Goal: Task Accomplishment & Management: Use online tool/utility

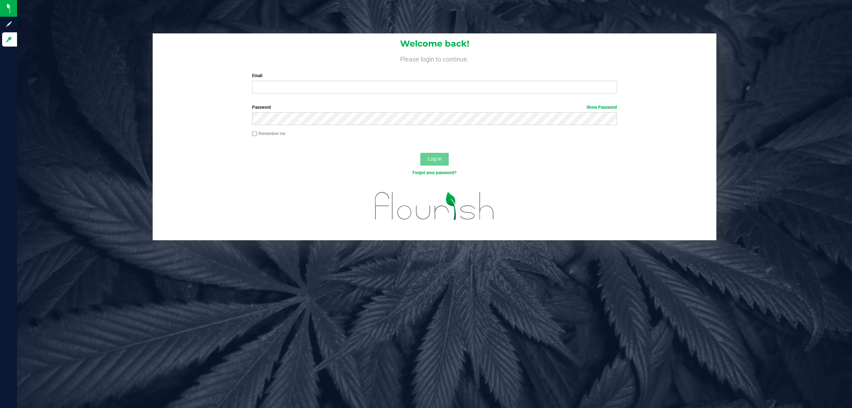
click at [320, 79] on div "Email Required Please format your email correctly." at bounding box center [435, 82] width 376 height 21
click at [320, 83] on input "Email" at bounding box center [434, 87] width 365 height 13
type input "[EMAIL_ADDRESS][DOMAIN_NAME]"
click at [420, 153] on button "Log In" at bounding box center [434, 159] width 28 height 13
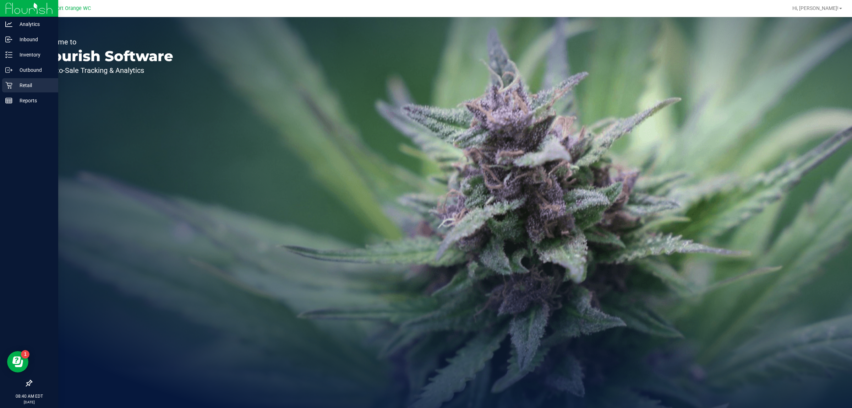
click at [9, 85] on icon at bounding box center [8, 85] width 7 height 7
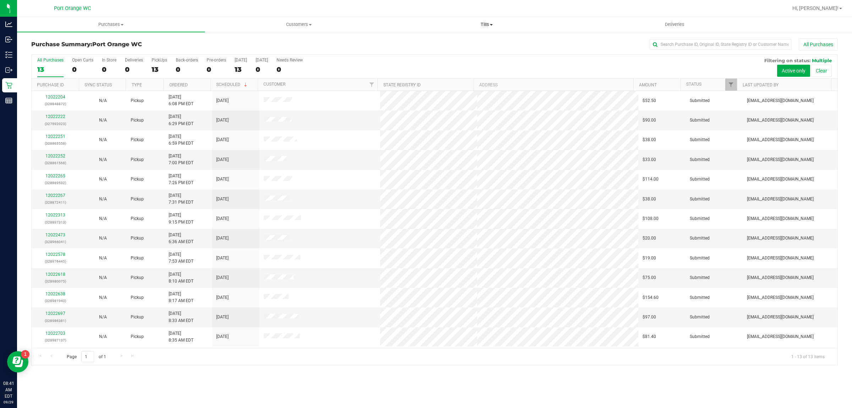
drag, startPoint x: 467, startPoint y: 27, endPoint x: 455, endPoint y: 34, distance: 13.8
click at [466, 27] on span "Tills" at bounding box center [486, 24] width 187 height 6
click at [432, 43] on span "Manage tills" at bounding box center [417, 43] width 48 height 6
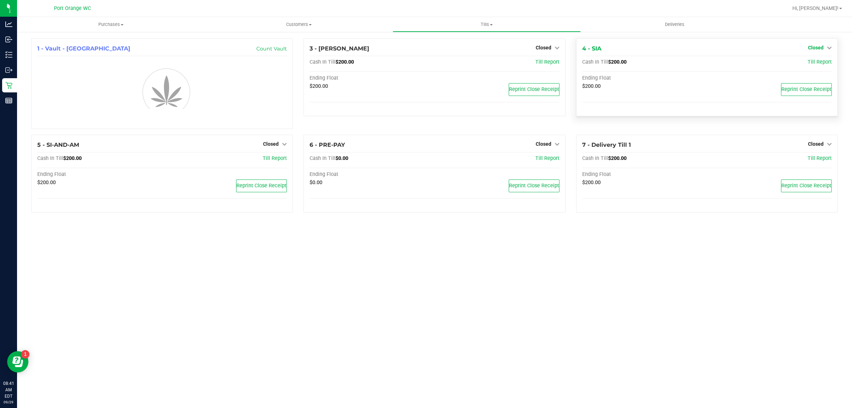
click at [821, 48] on span "Closed" at bounding box center [816, 48] width 16 height 6
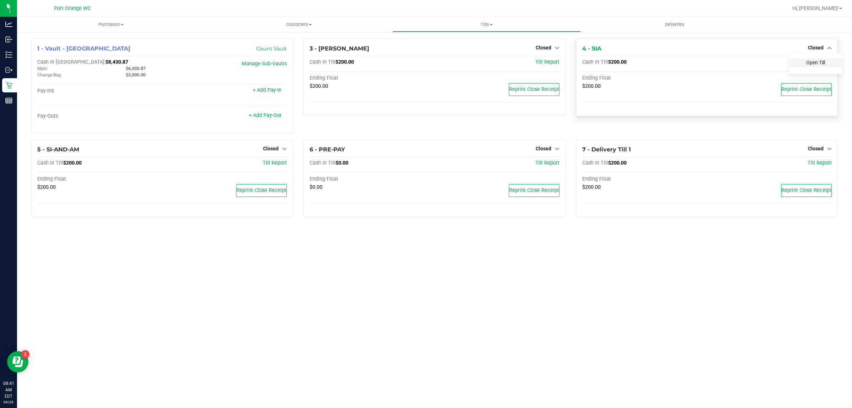
click at [818, 61] on div "Open Till" at bounding box center [815, 63] width 53 height 21
click at [818, 61] on link "Open Till" at bounding box center [816, 63] width 19 height 6
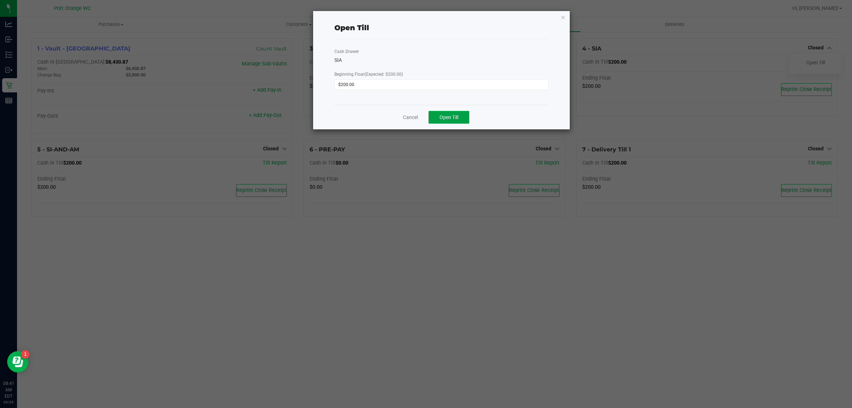
click at [459, 119] on button "Open Till" at bounding box center [449, 117] width 41 height 13
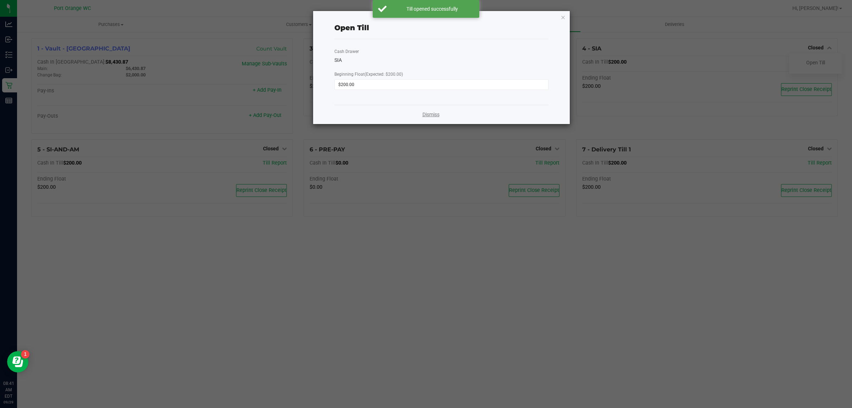
click at [425, 114] on link "Dismiss" at bounding box center [431, 114] width 17 height 7
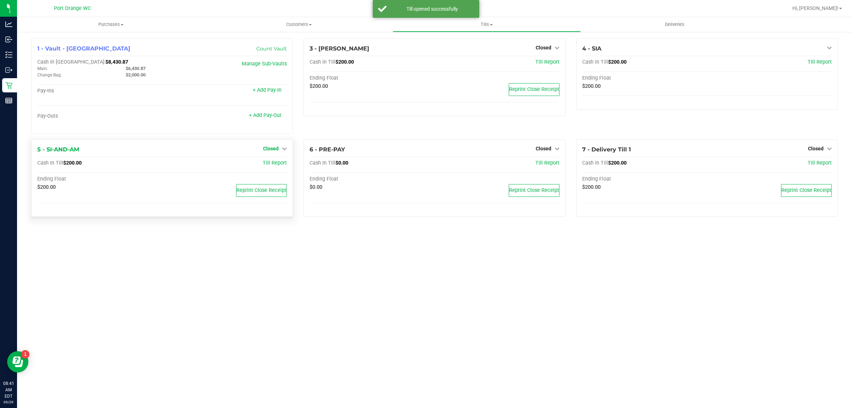
click at [280, 149] on link "Closed" at bounding box center [275, 149] width 24 height 6
click at [275, 161] on link "Open Till" at bounding box center [270, 163] width 19 height 6
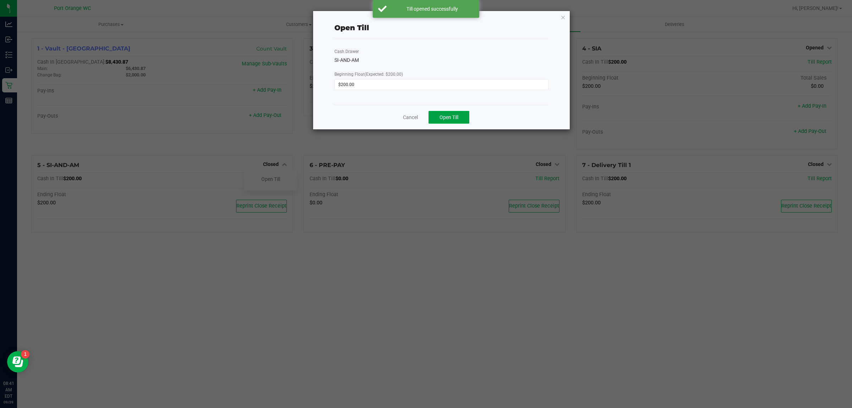
click at [454, 123] on button "Open Till" at bounding box center [449, 117] width 41 height 13
click at [423, 118] on link "Dismiss" at bounding box center [431, 114] width 17 height 7
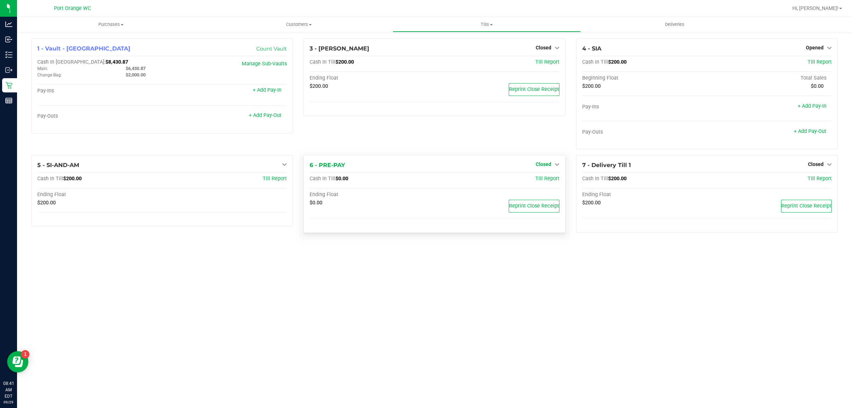
click at [539, 166] on span "Closed" at bounding box center [544, 164] width 16 height 6
click at [548, 180] on link "Open Till" at bounding box center [543, 179] width 19 height 6
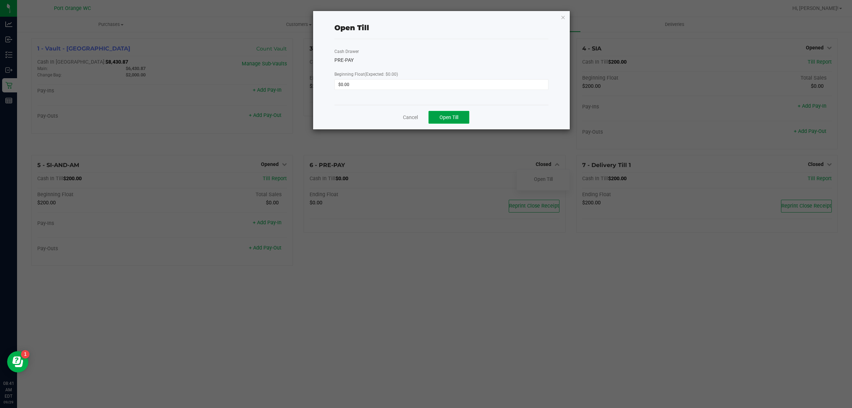
click at [443, 114] on button "Open Till" at bounding box center [449, 117] width 41 height 13
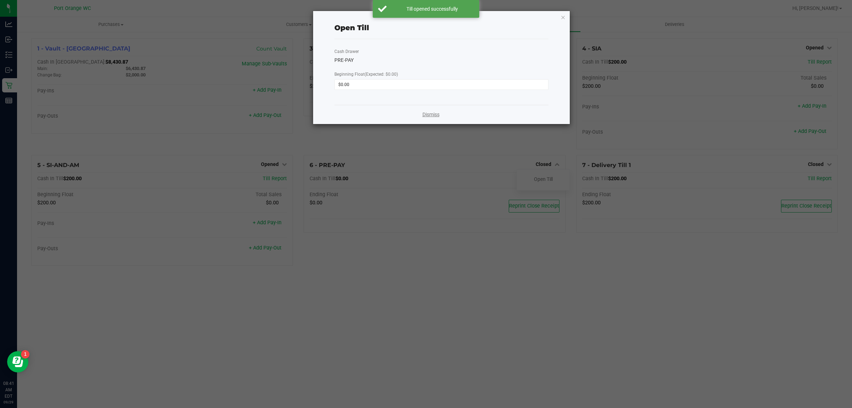
click at [427, 114] on link "Dismiss" at bounding box center [431, 114] width 17 height 7
